Goal: Transaction & Acquisition: Book appointment/travel/reservation

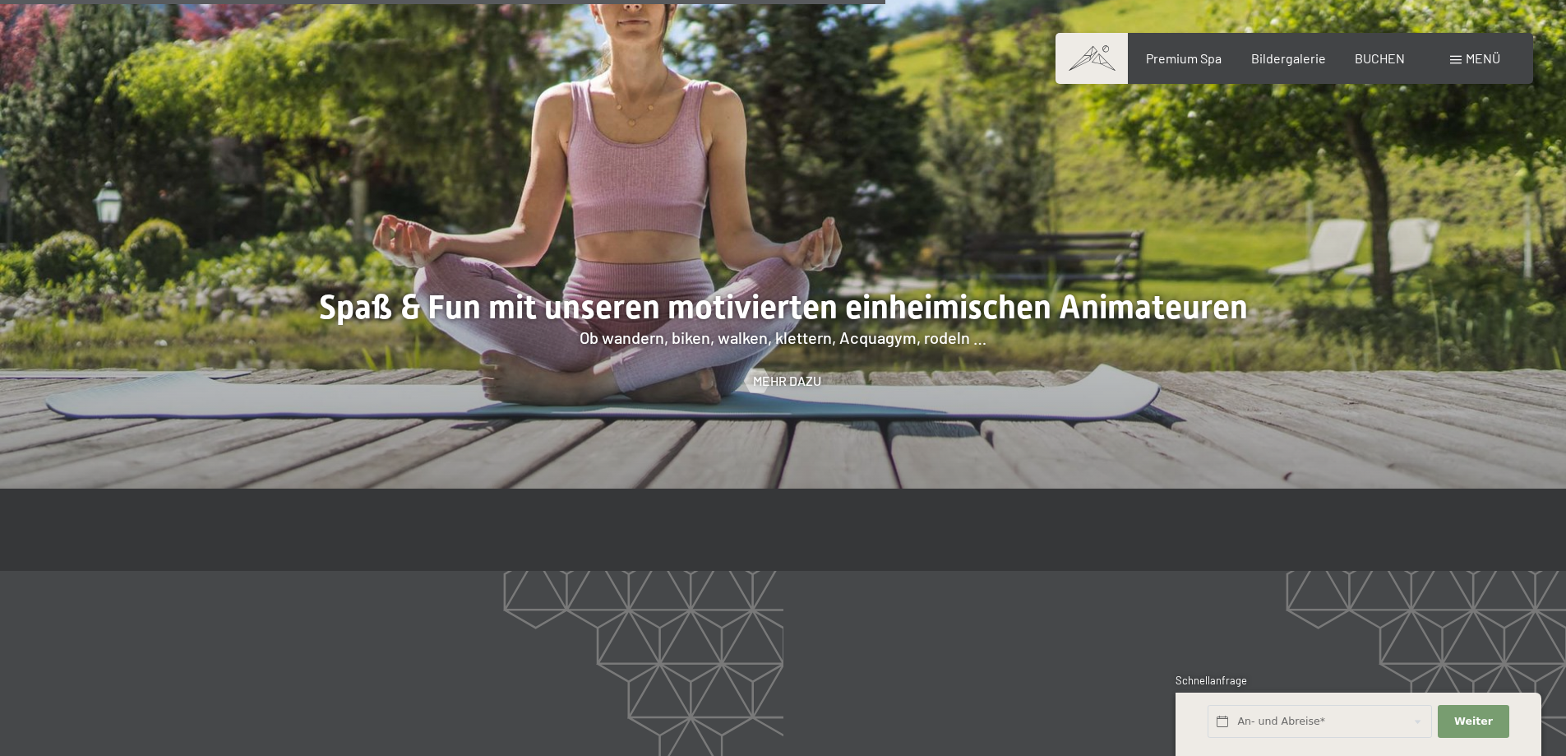
scroll to position [2631, 0]
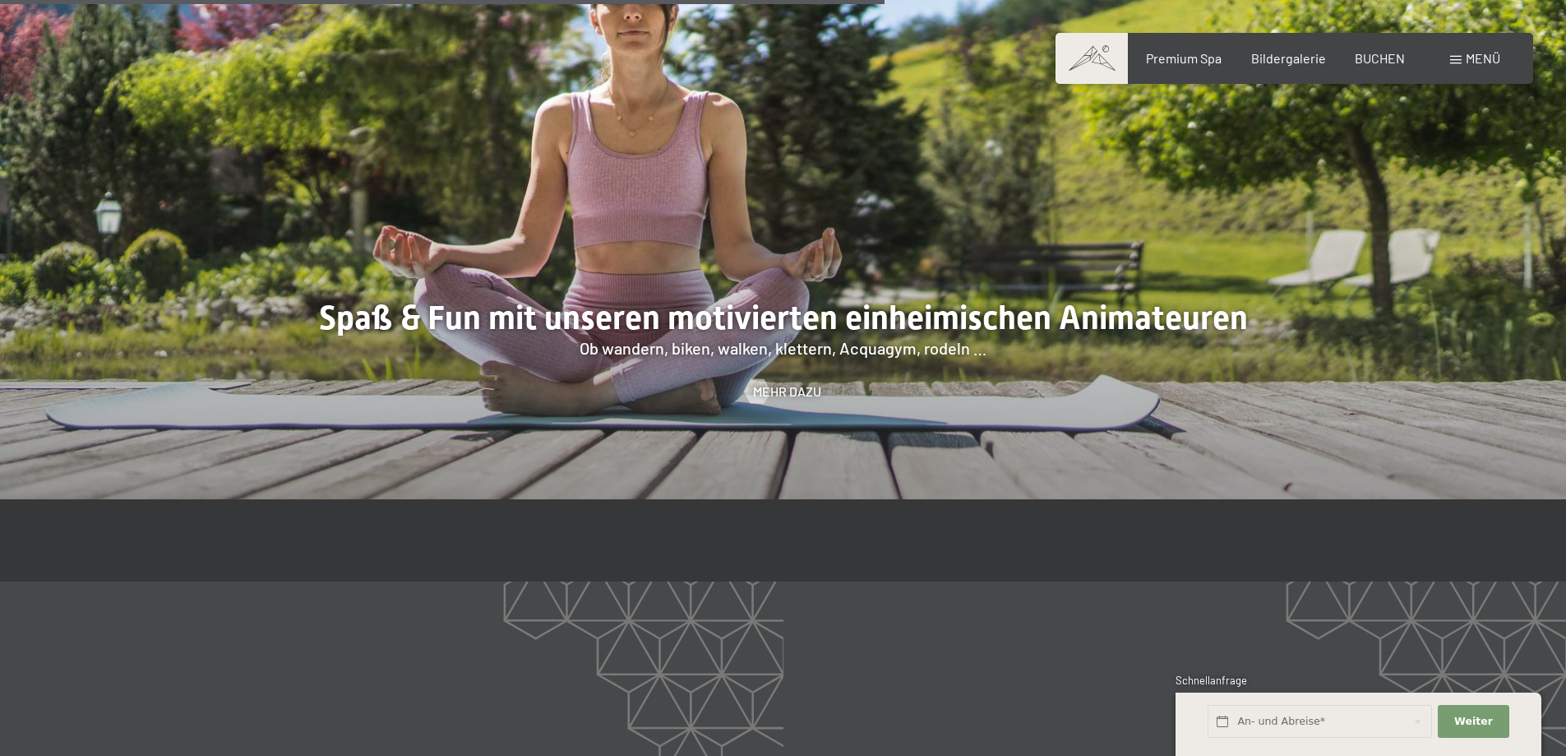
click at [1472, 61] on span "Menü" at bounding box center [1483, 58] width 35 height 16
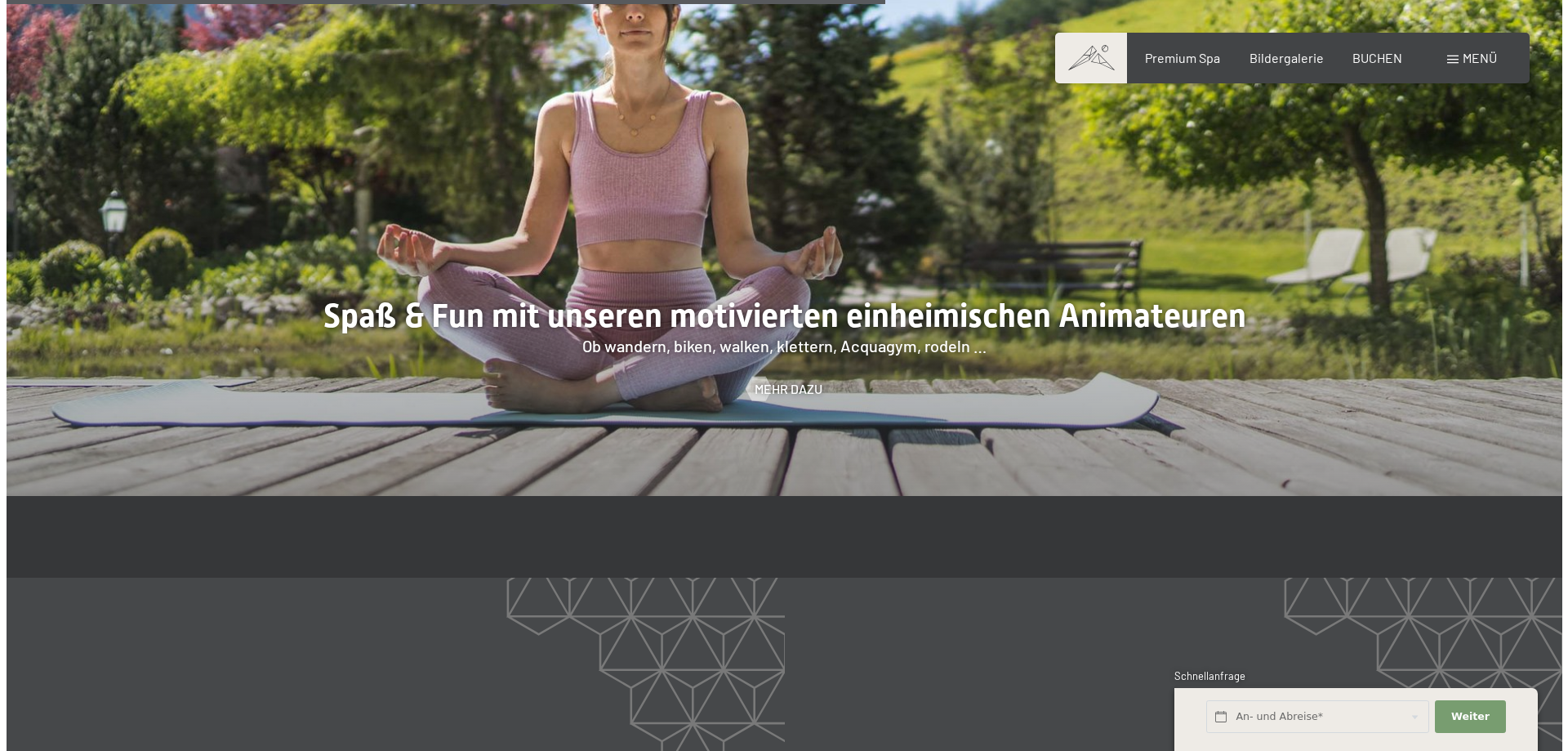
scroll to position [2619, 0]
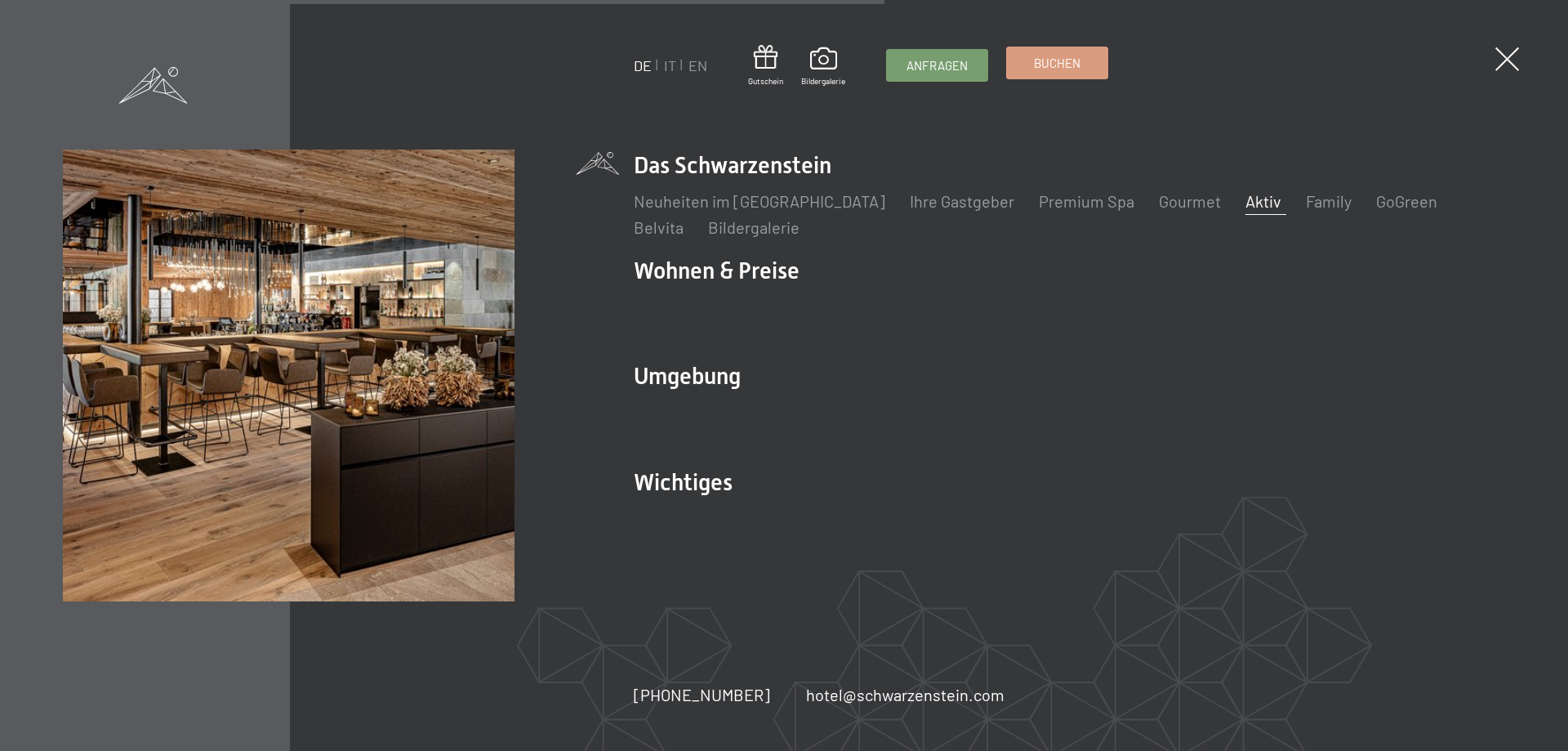
click at [1053, 57] on span "Buchen" at bounding box center [1057, 63] width 47 height 17
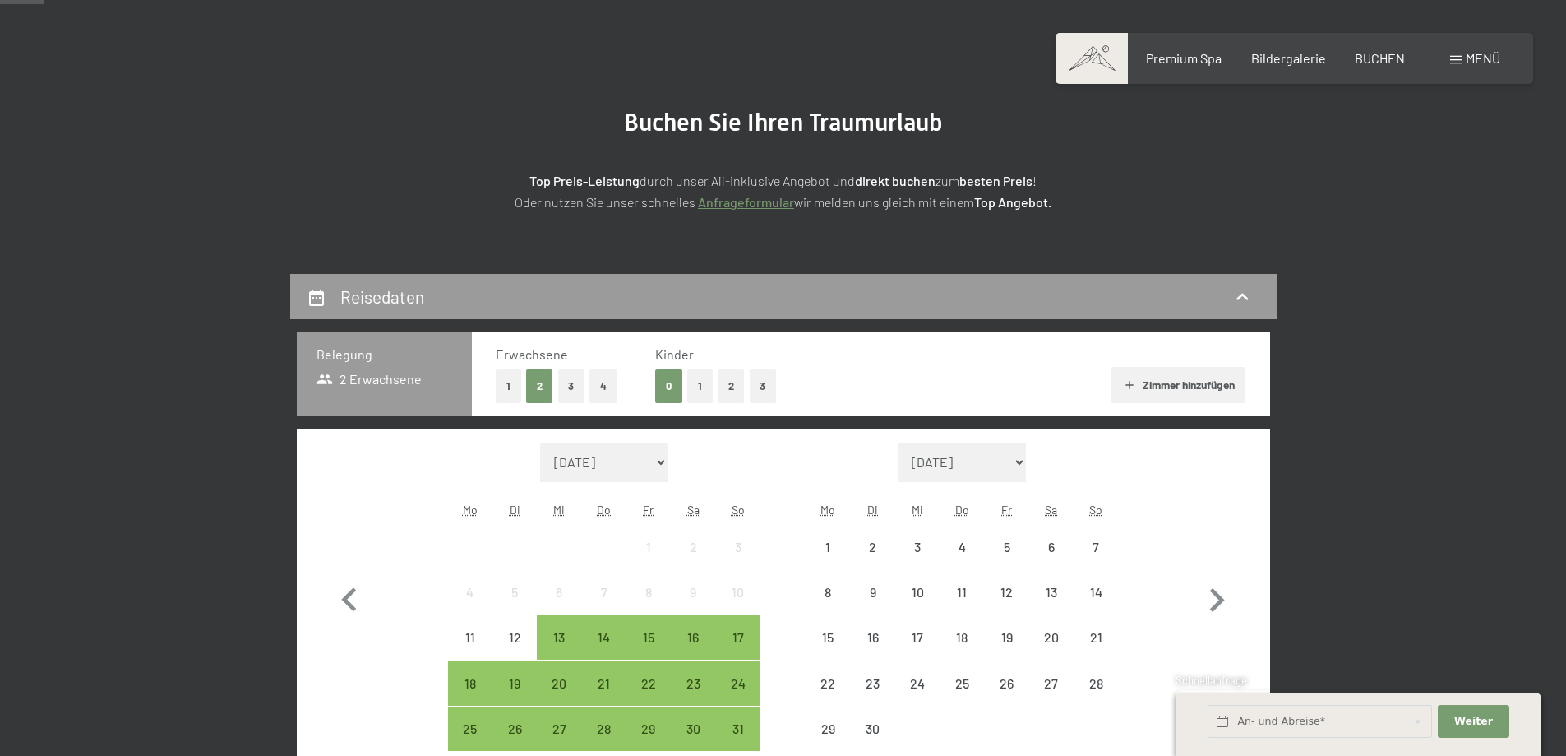
scroll to position [247, 0]
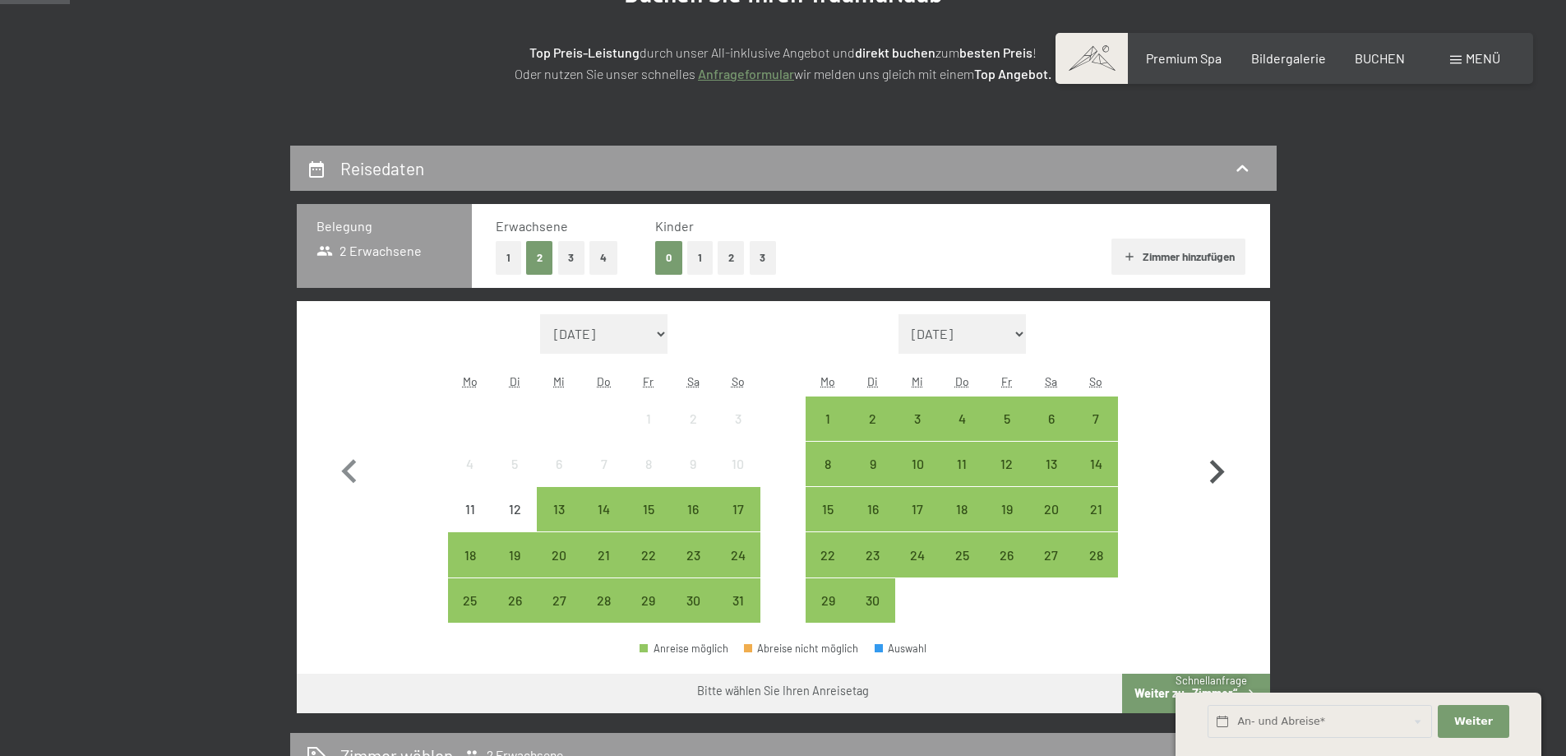
click at [1215, 476] on icon "button" at bounding box center [1217, 472] width 15 height 24
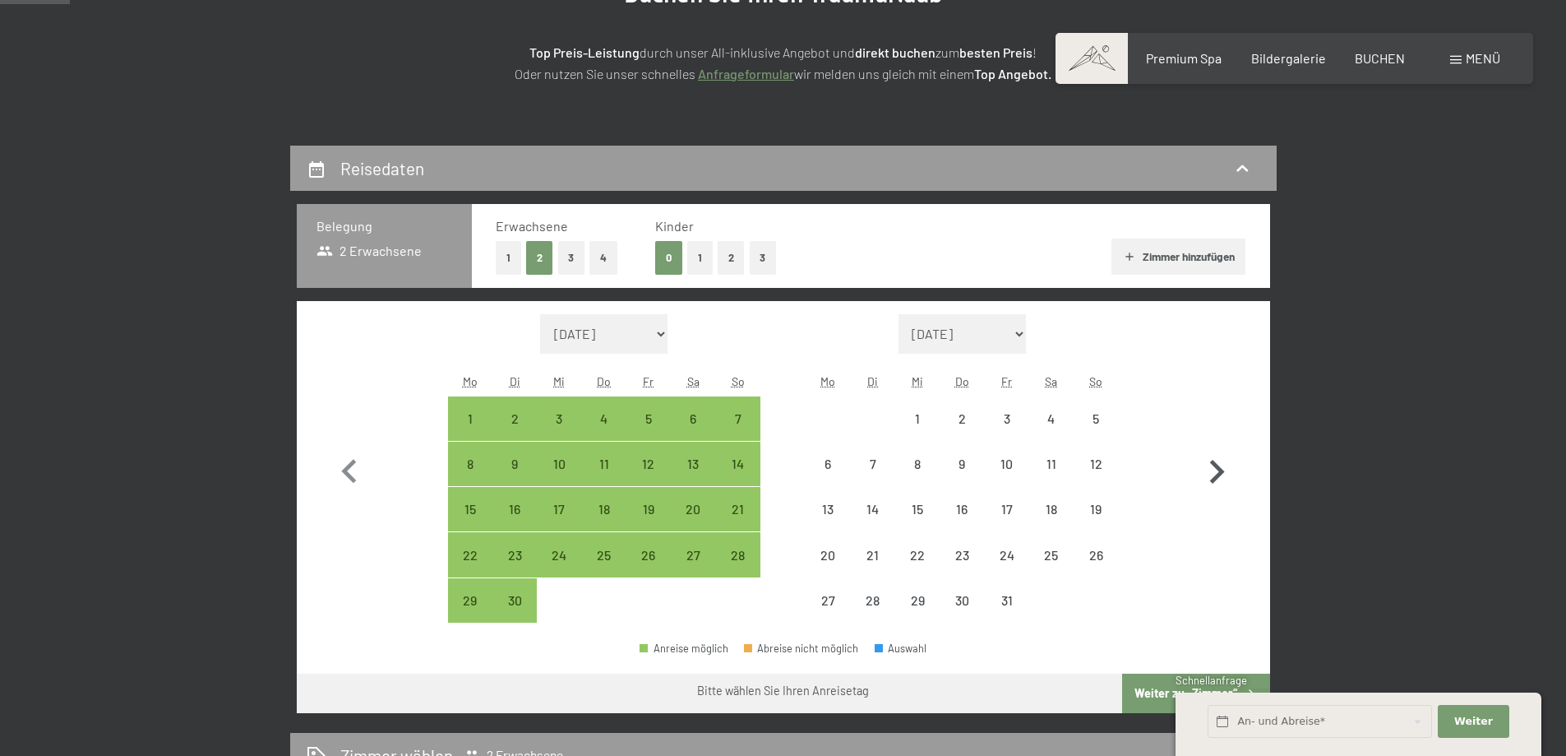
select select "2025-09-01"
select select "2025-10-01"
select select "2025-09-01"
select select "2025-10-01"
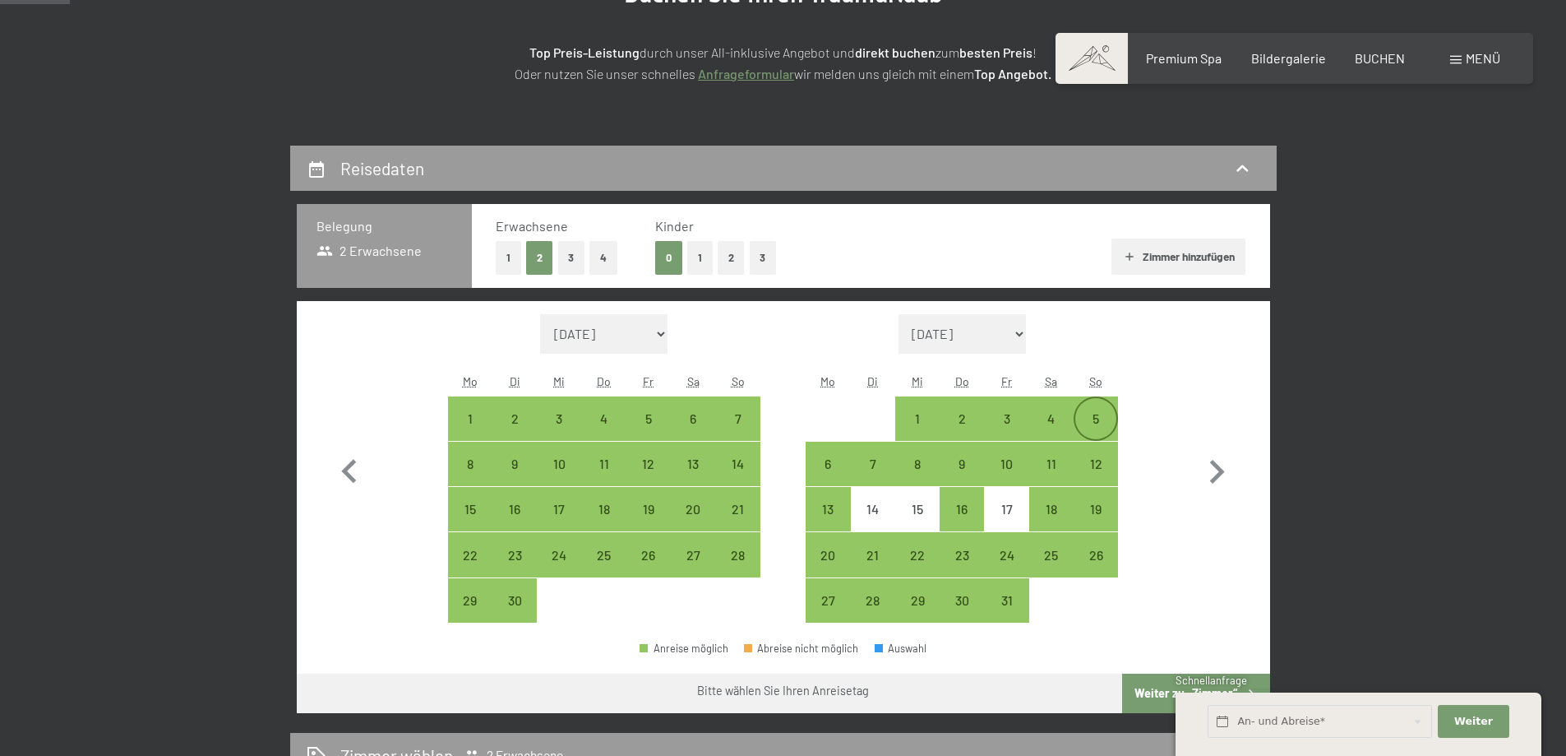
click at [1101, 414] on div "5" at bounding box center [1095, 432] width 41 height 41
select select "2025-09-01"
select select "2025-10-01"
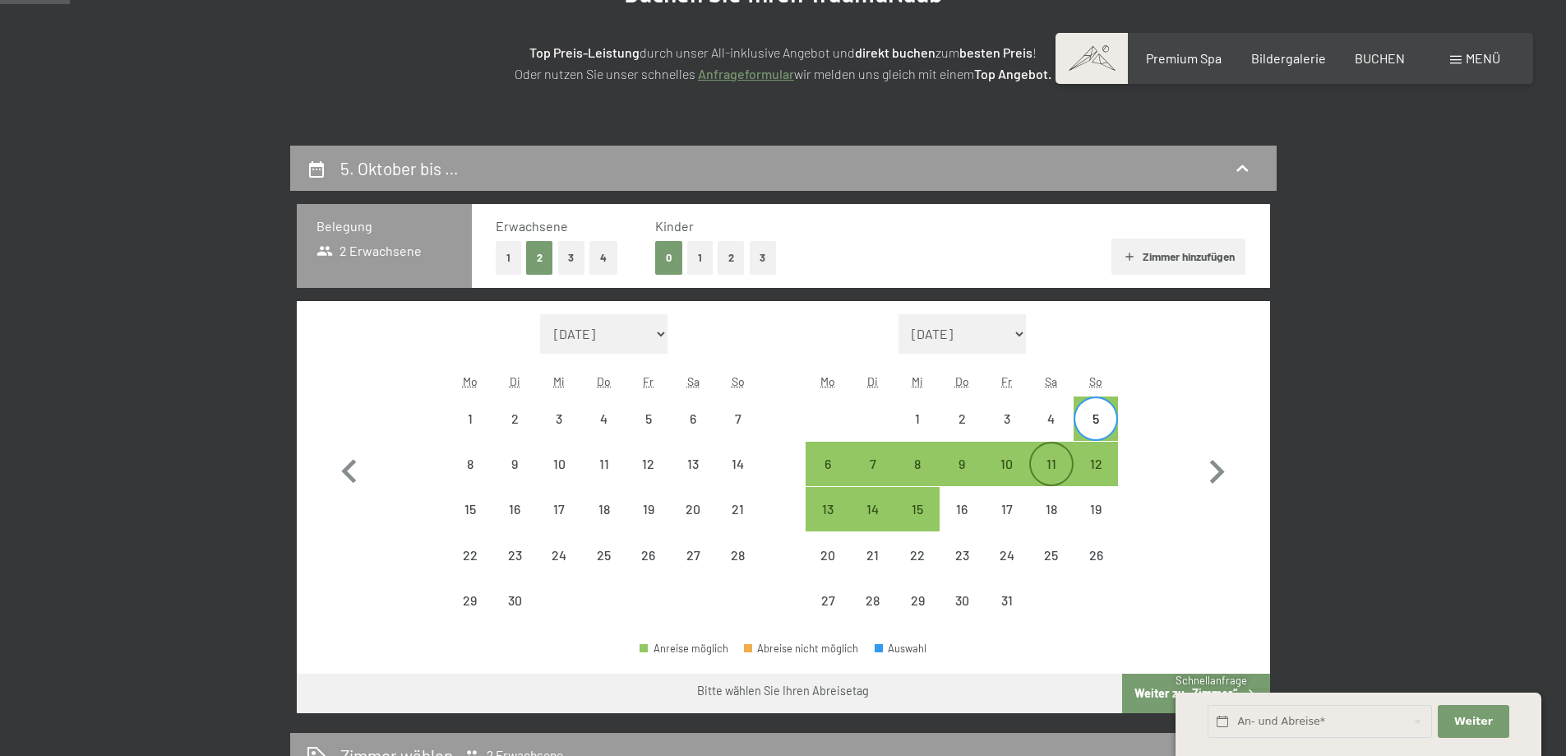
click at [1049, 461] on div "11" at bounding box center [1051, 477] width 41 height 41
select select "2025-09-01"
select select "2025-10-01"
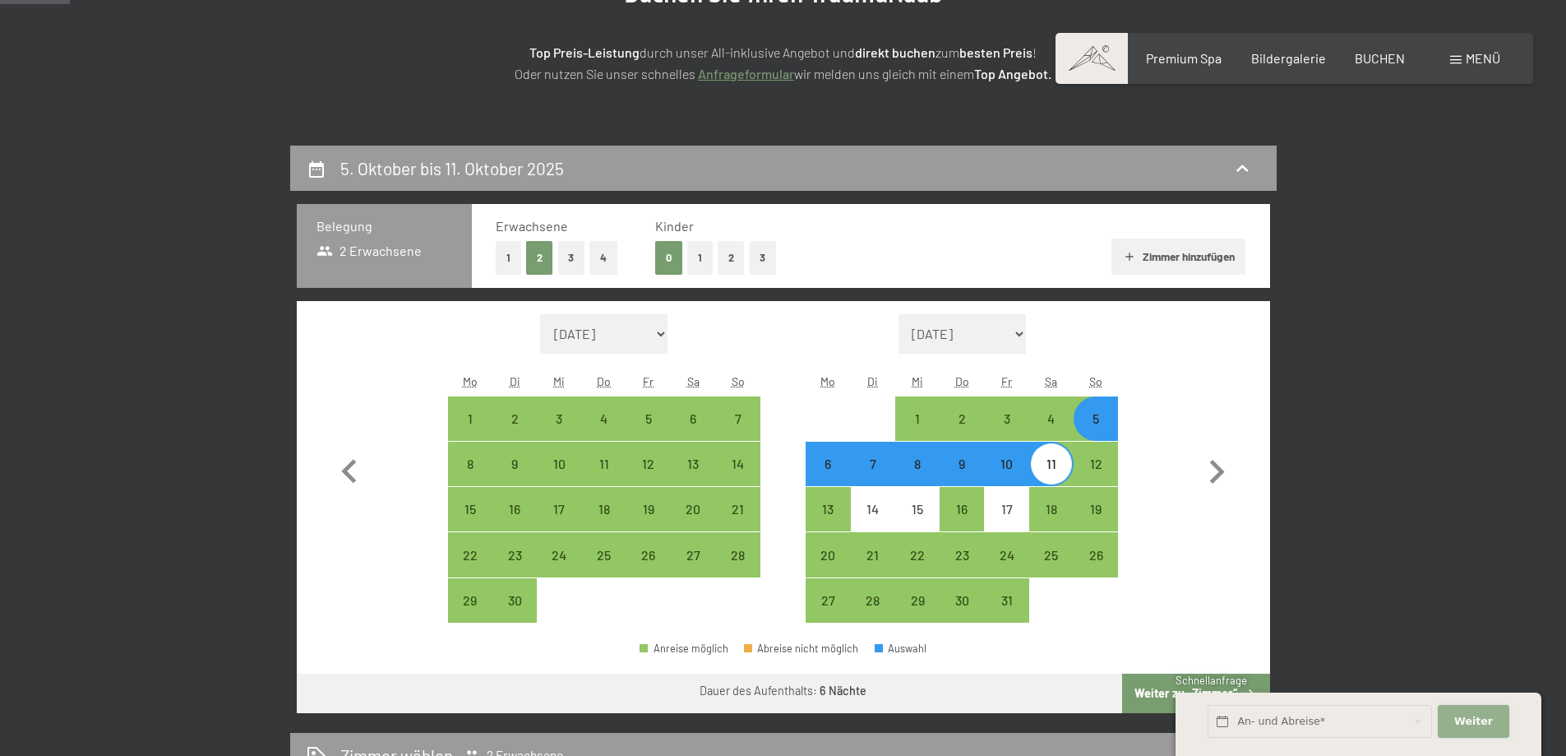
click at [1467, 710] on button "Weiter Adressfelder ausblenden" at bounding box center [1473, 722] width 71 height 34
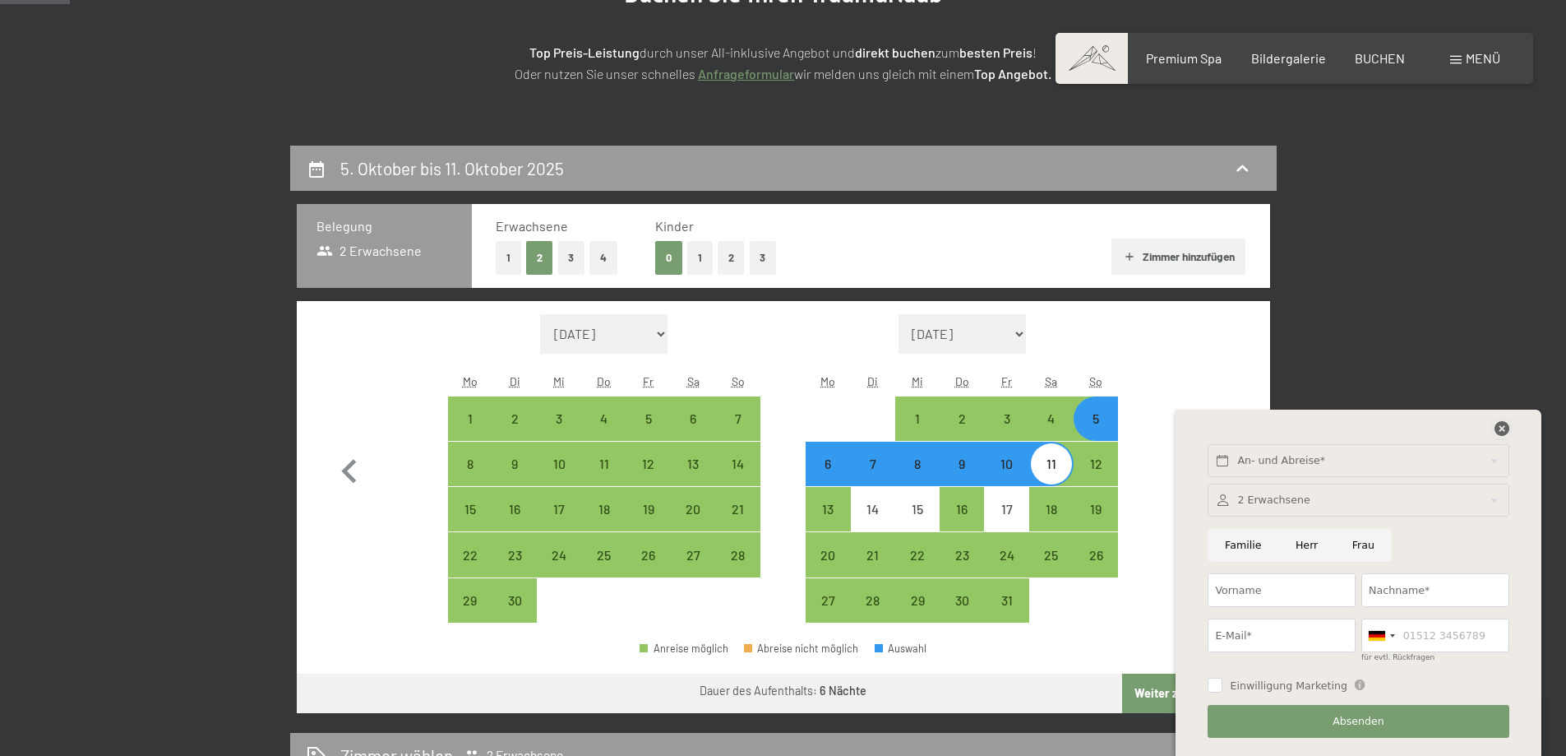
click at [1499, 423] on icon at bounding box center [1502, 428] width 15 height 15
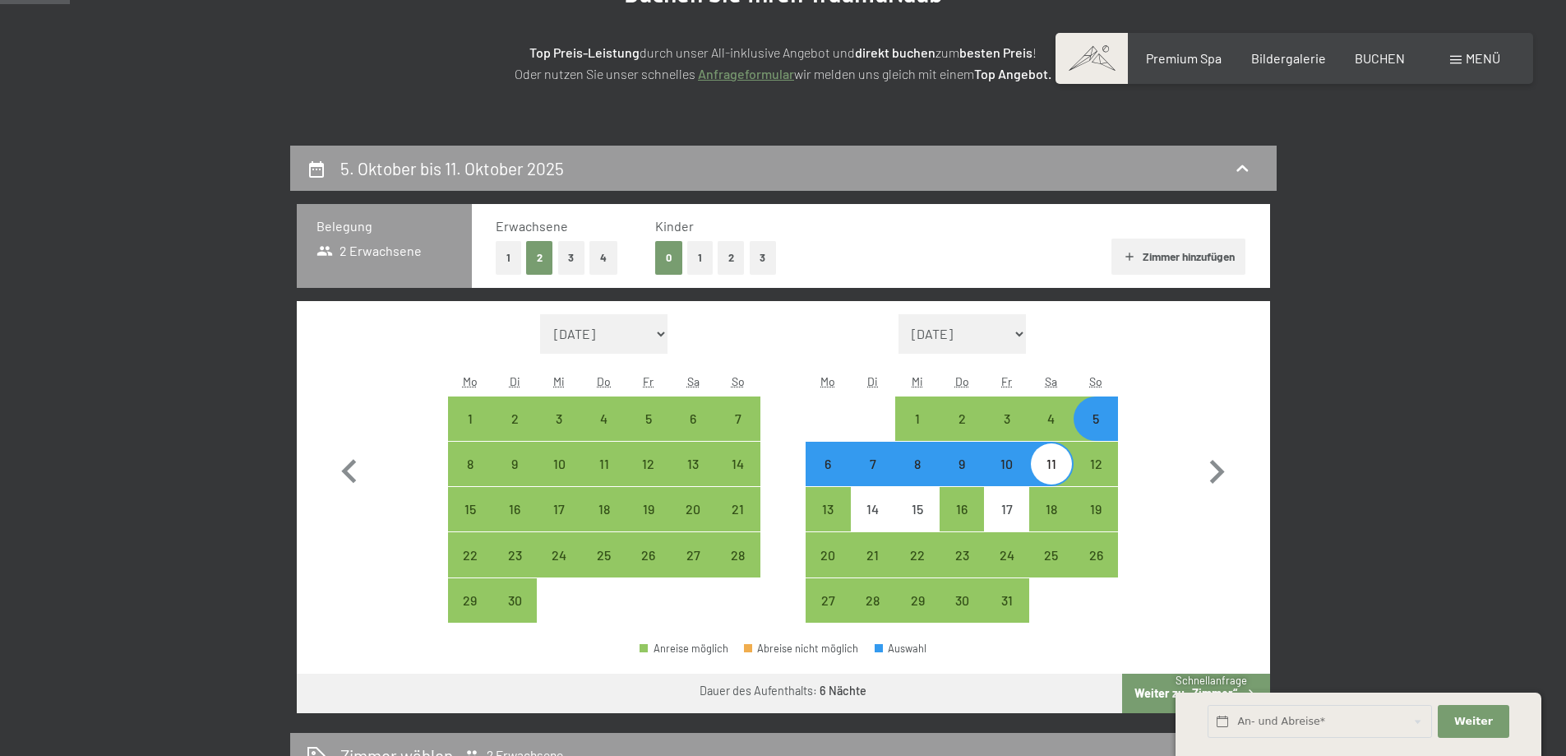
click at [1139, 691] on button "Weiter zu „Zimmer“" at bounding box center [1195, 692] width 147 height 39
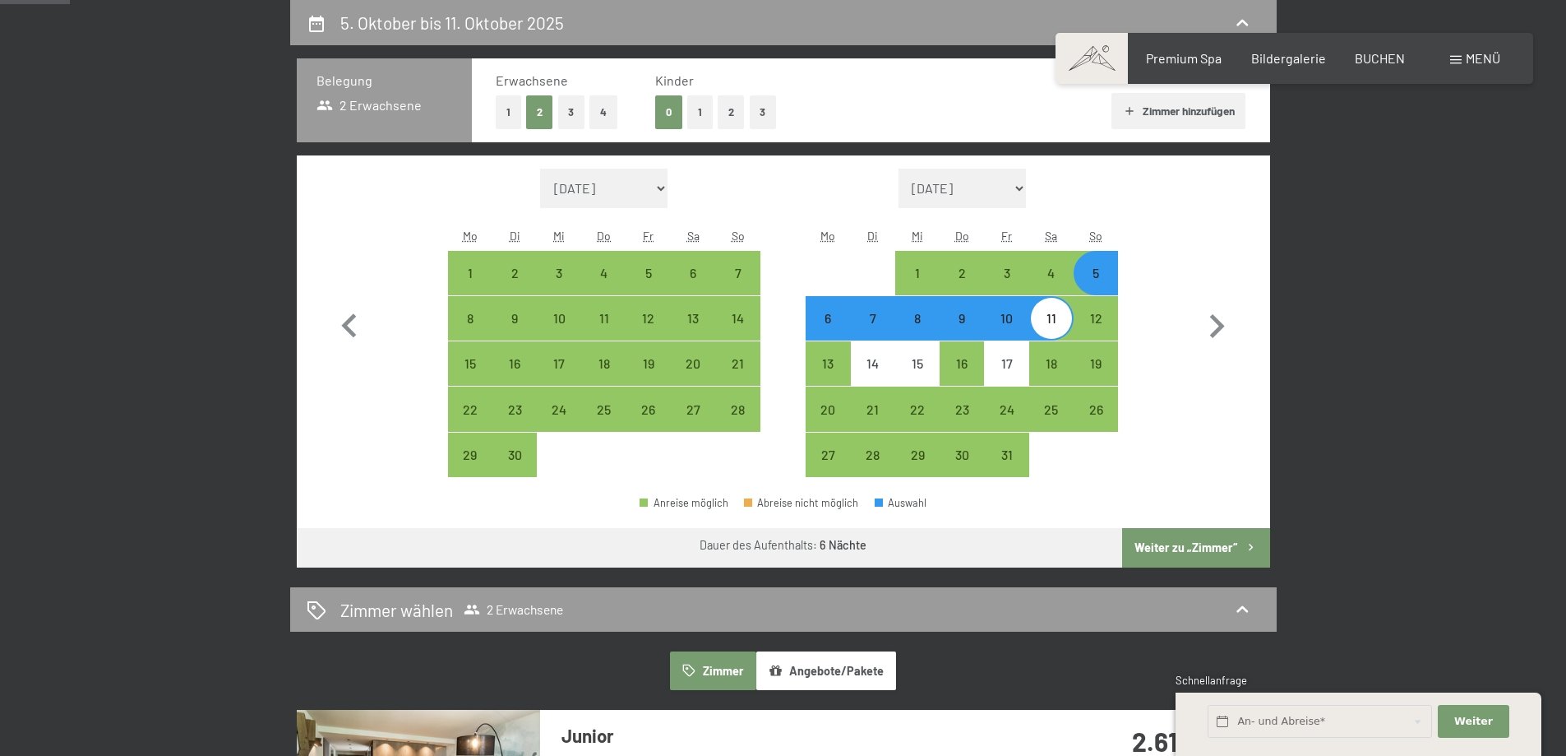
select select "2025-09-01"
select select "2025-10-01"
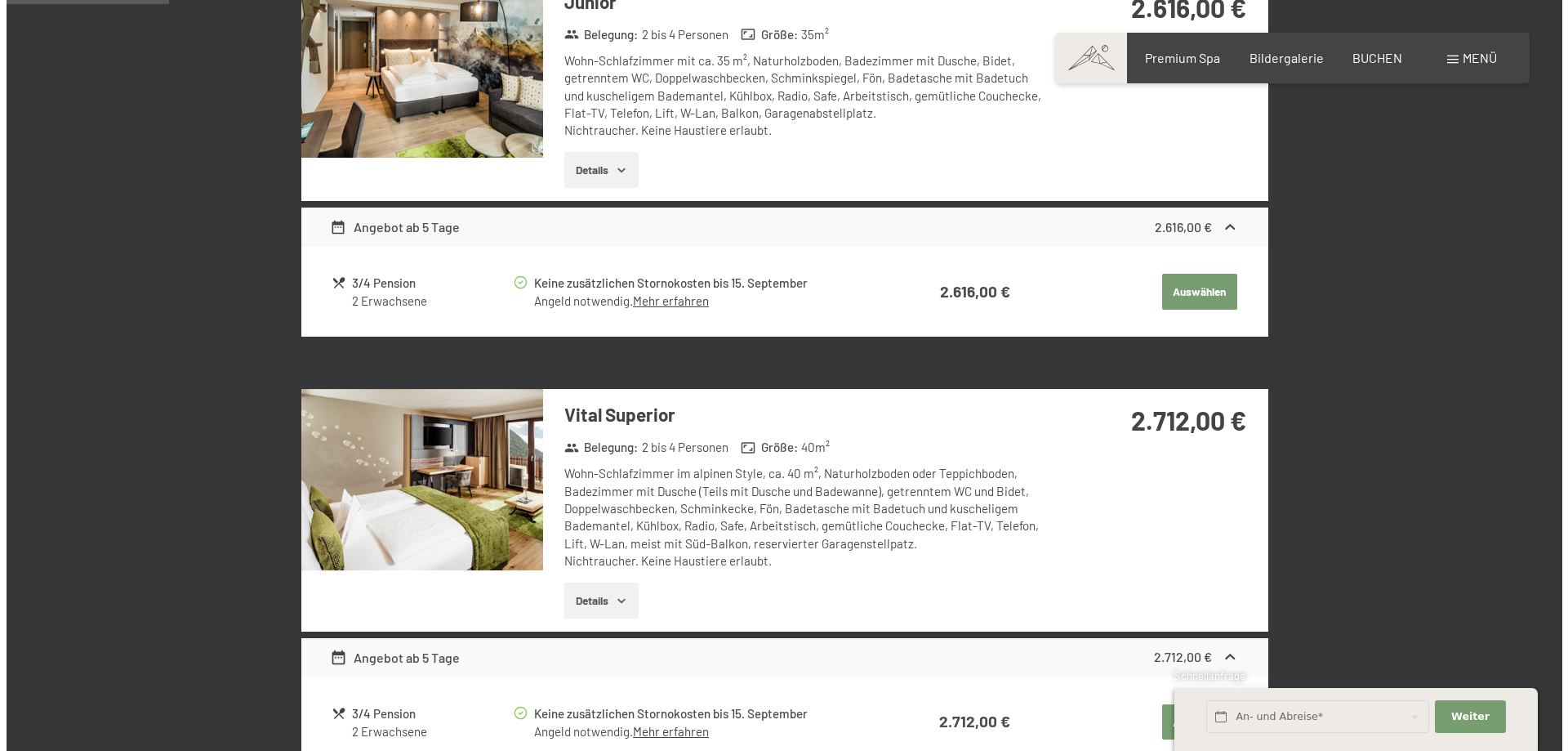
scroll to position [308, 0]
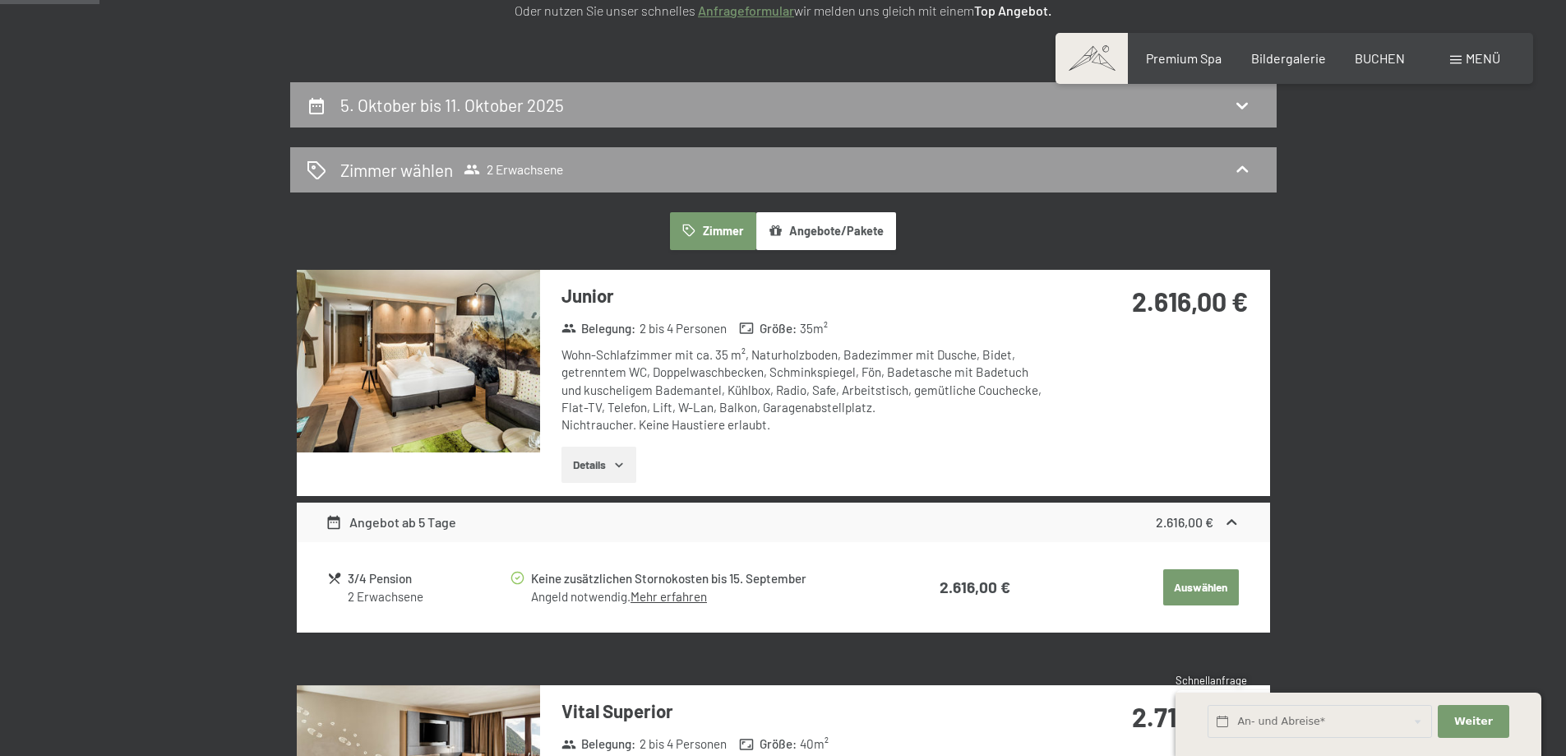
click at [1449, 55] on div "Buchen Anfragen Premium Spa Bildergalerie BUCHEN Menü DE IT EN Gutschein Bilder…" at bounding box center [1294, 58] width 412 height 18
click at [1451, 55] on div "Menü" at bounding box center [1475, 58] width 50 height 18
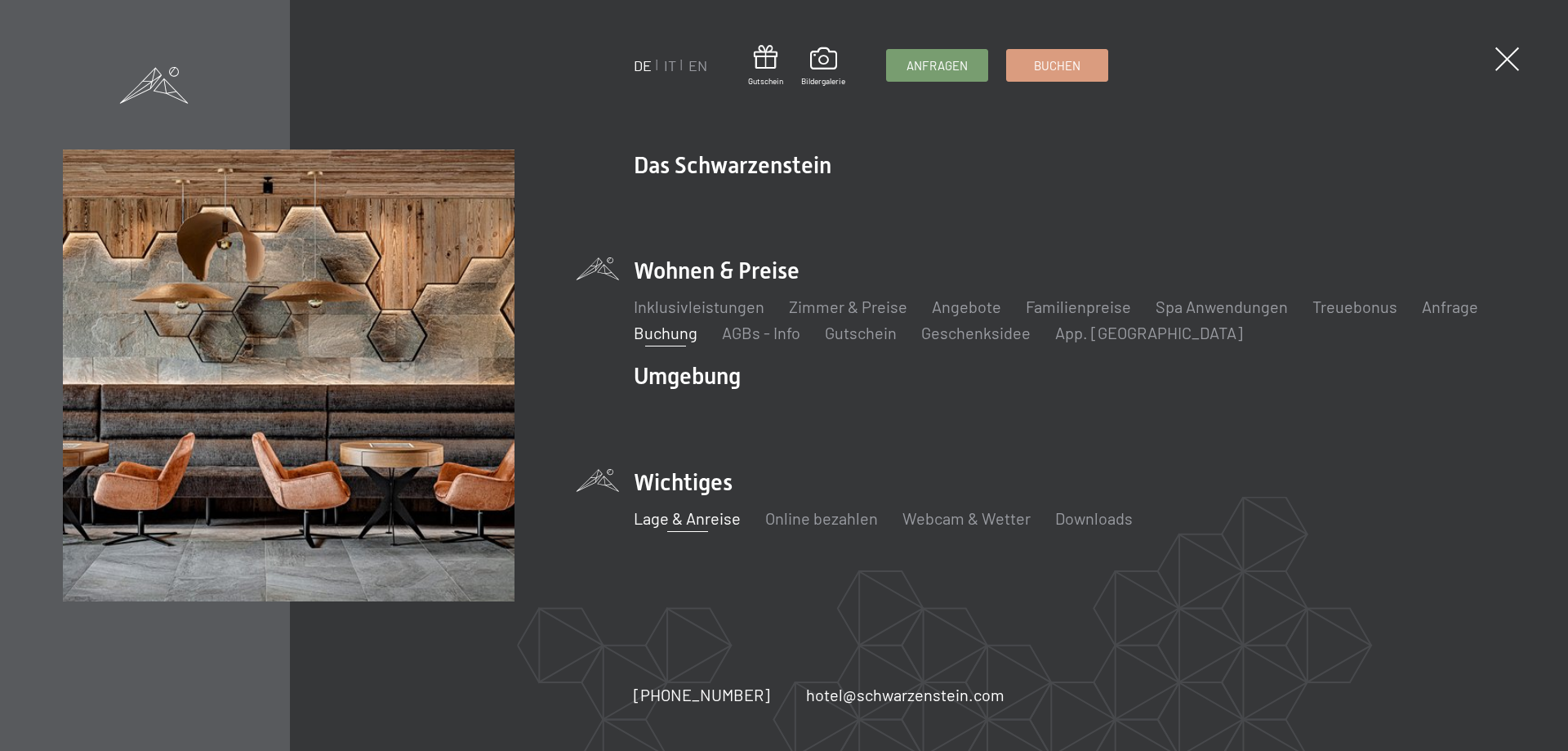
click at [691, 511] on link "Lage & Anreise" at bounding box center [688, 518] width 107 height 20
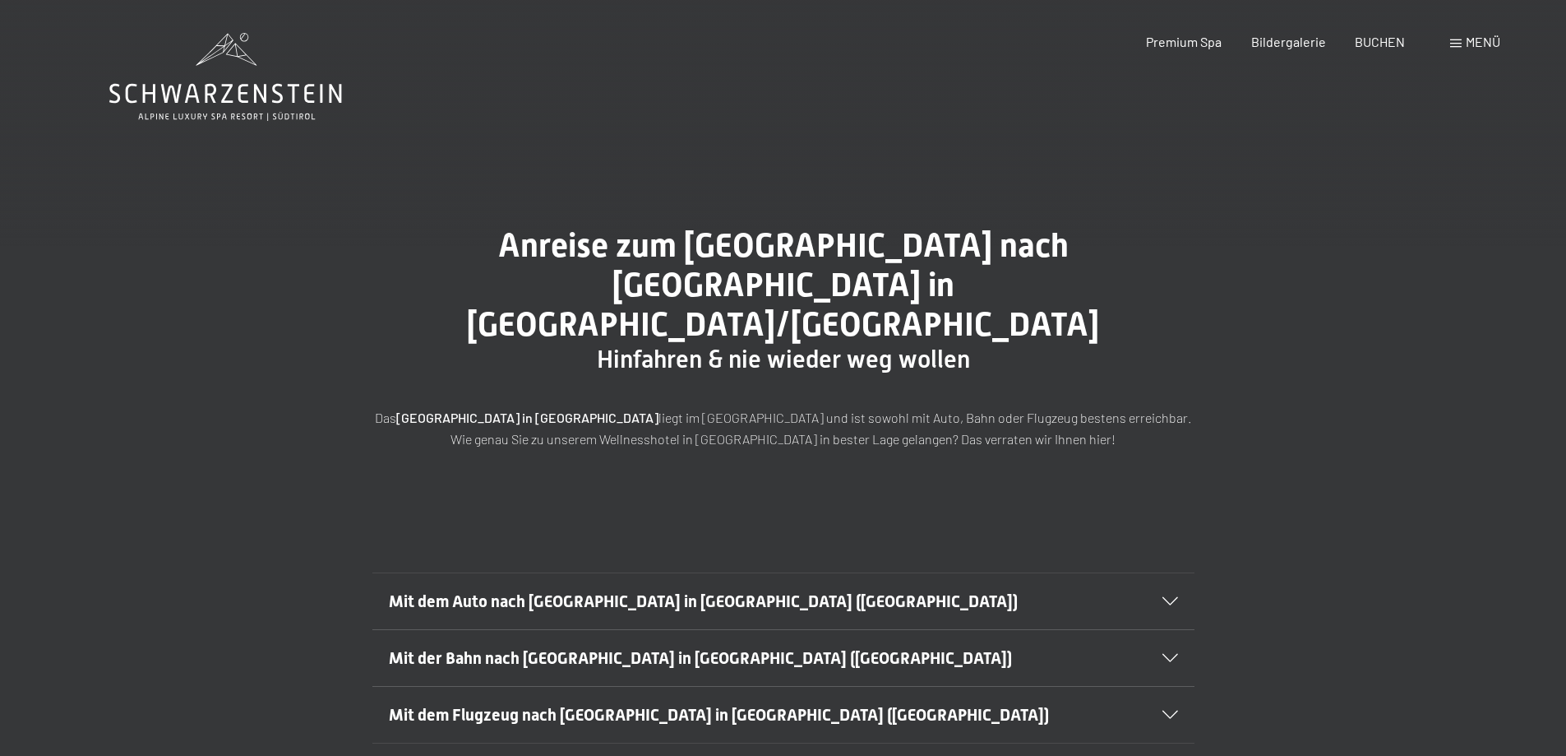
click at [571, 591] on span "Mit dem Auto nach [GEOGRAPHIC_DATA] in [GEOGRAPHIC_DATA] ([GEOGRAPHIC_DATA])" at bounding box center [703, 601] width 629 height 20
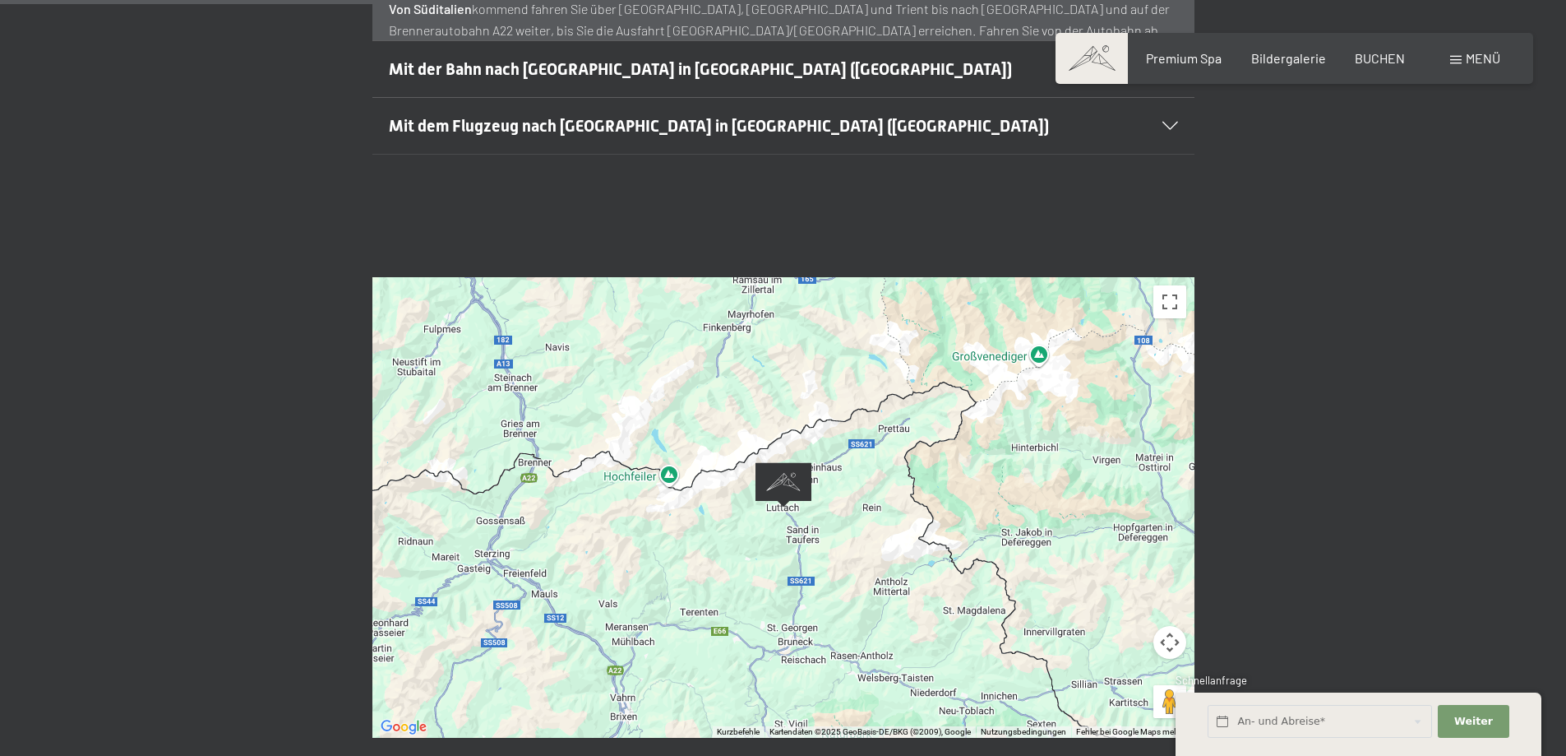
scroll to position [987, 0]
